Goal: Task Accomplishment & Management: Use online tool/utility

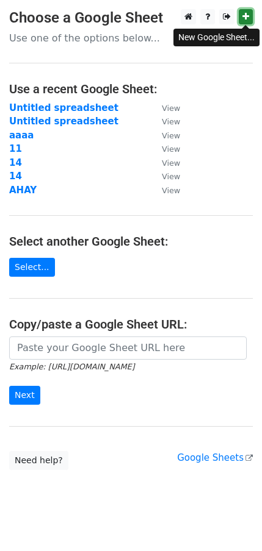
click at [245, 13] on icon at bounding box center [245, 16] width 7 height 9
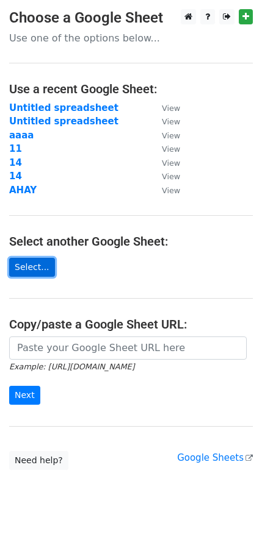
click at [24, 276] on link "Select..." at bounding box center [32, 267] width 46 height 19
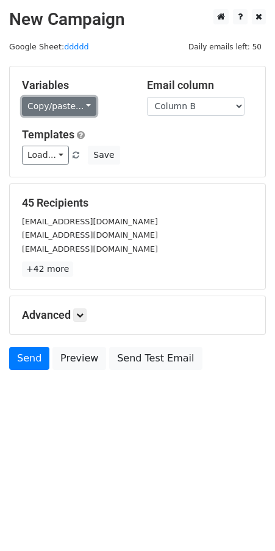
click at [79, 109] on link "Copy/paste..." at bounding box center [59, 106] width 74 height 19
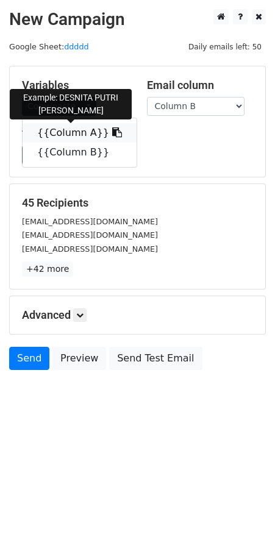
click at [112, 136] on icon at bounding box center [117, 132] width 10 height 10
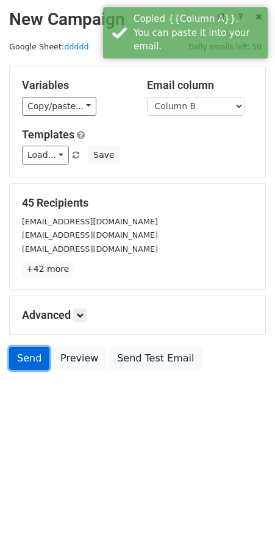
click at [34, 362] on link "Send" at bounding box center [29, 358] width 40 height 23
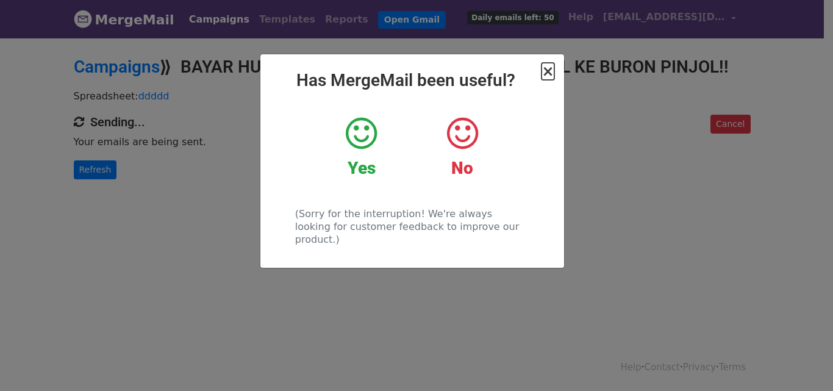
drag, startPoint x: 552, startPoint y: 72, endPoint x: 548, endPoint y: 47, distance: 25.4
click at [552, 69] on span "×" at bounding box center [548, 71] width 12 height 17
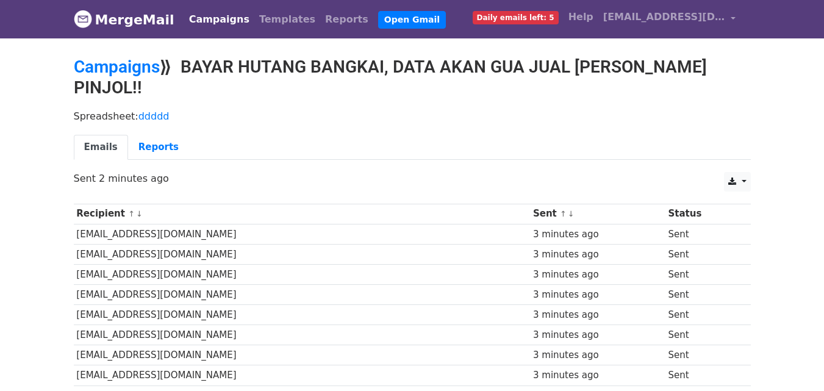
click at [422, 135] on ul "Emails Reports" at bounding box center [412, 147] width 677 height 25
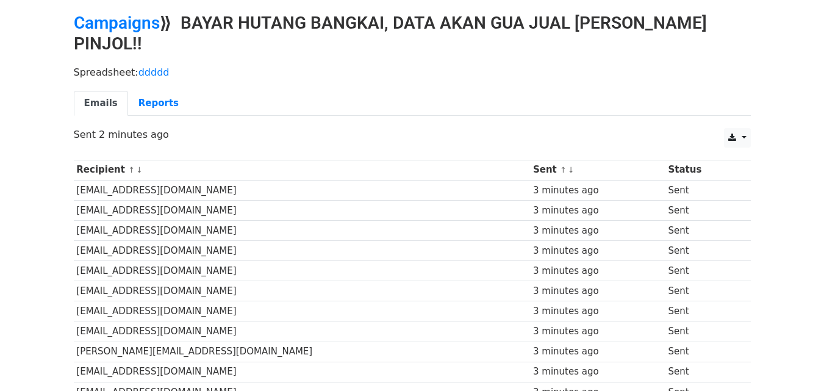
scroll to position [61, 0]
